Goal: Task Accomplishment & Management: Manage account settings

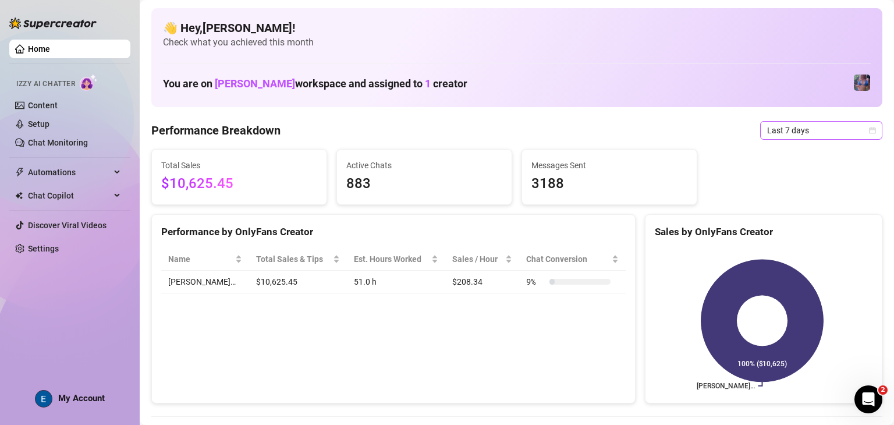
click at [295, 133] on span "Last 7 days" at bounding box center [821, 130] width 108 height 17
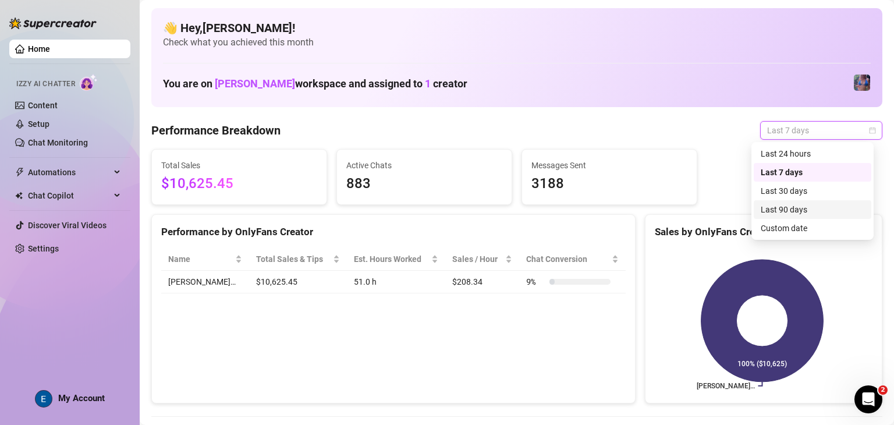
click at [295, 200] on div "Last 90 days" at bounding box center [812, 209] width 118 height 19
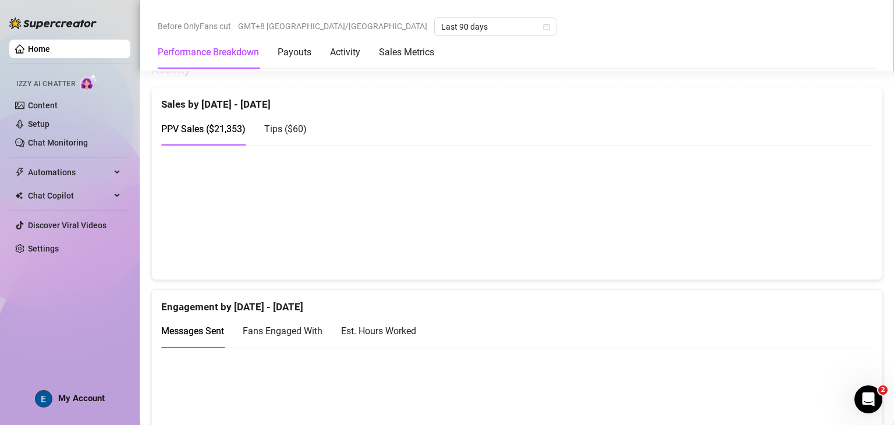
scroll to position [552, 0]
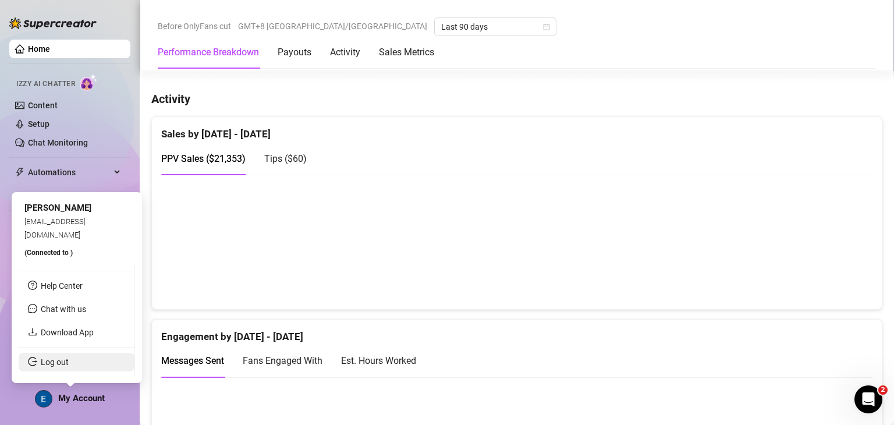
click at [69, 364] on link "Log out" at bounding box center [55, 361] width 28 height 9
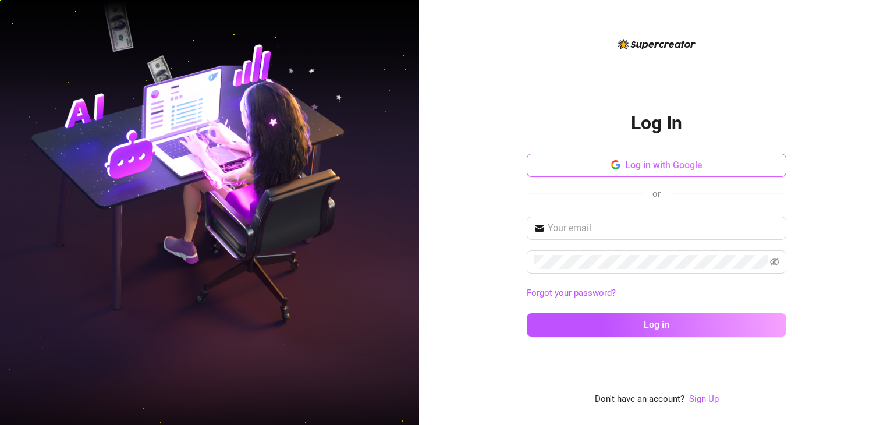
click at [295, 173] on button "Log in with Google" at bounding box center [656, 165] width 259 height 23
